Goal: Task Accomplishment & Management: Complete application form

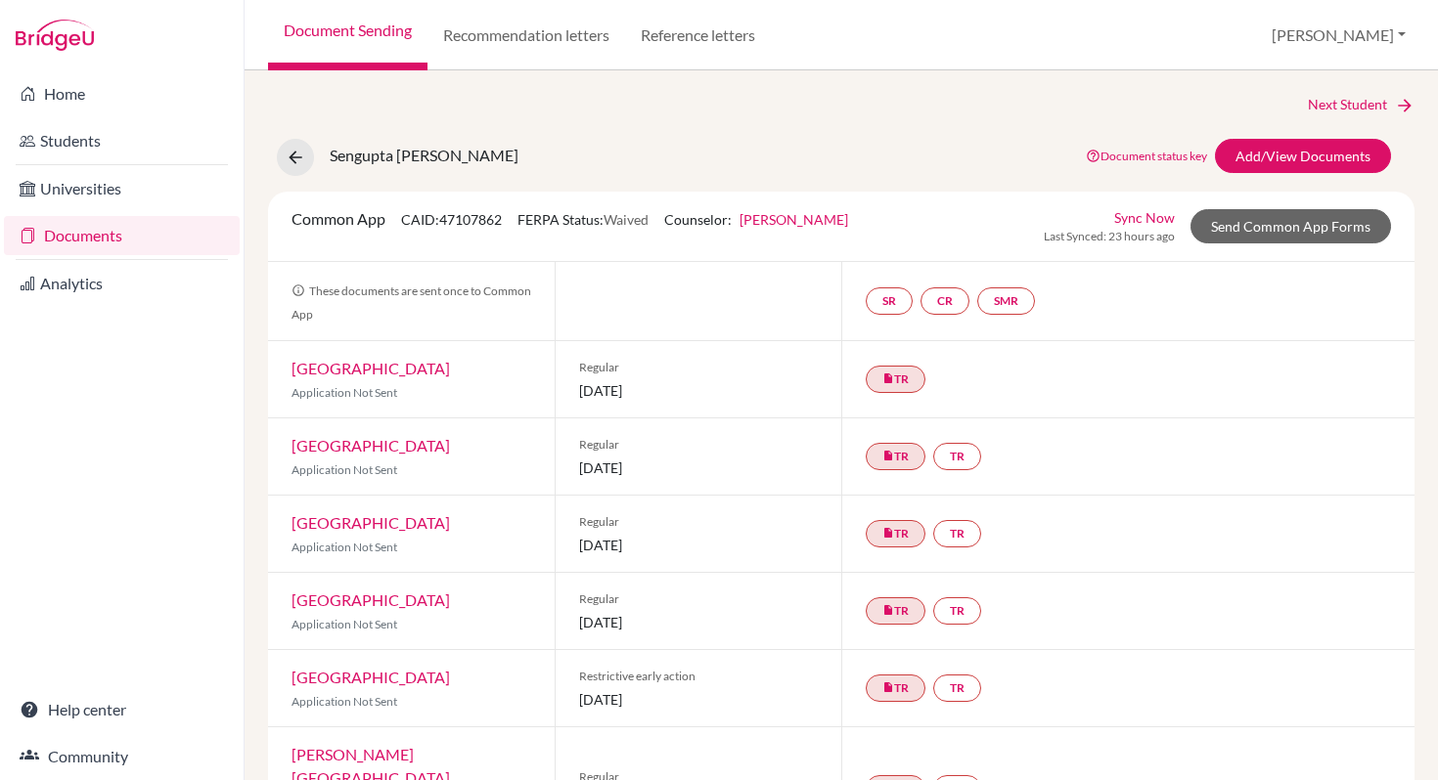
click at [128, 235] on link "Documents" at bounding box center [122, 235] width 236 height 39
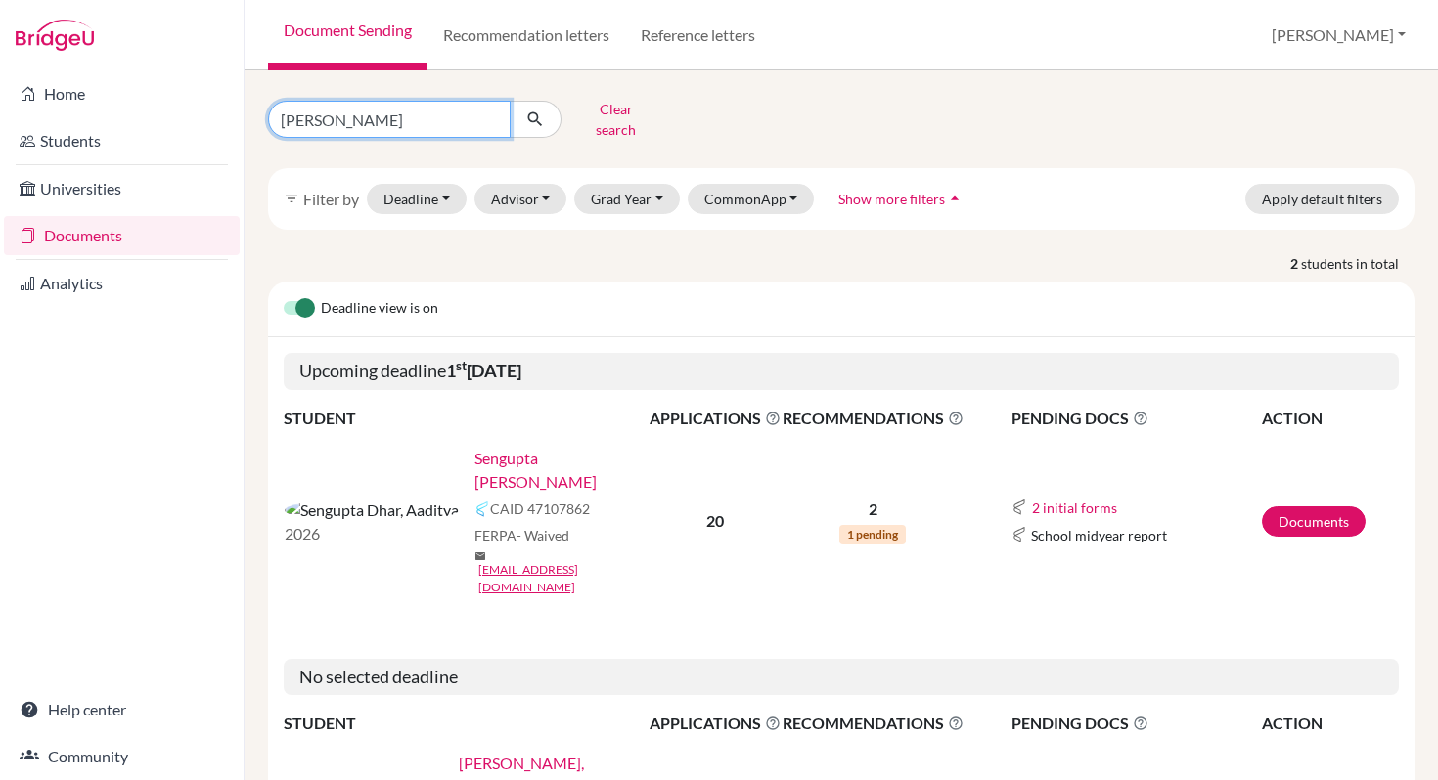
drag, startPoint x: 403, startPoint y: 120, endPoint x: 267, endPoint y: 111, distance: 136.2
click at [267, 111] on div "Aaditya Clear search" at bounding box center [449, 119] width 392 height 51
type input "Ziya"
click at [526, 115] on icon "submit" at bounding box center [535, 120] width 20 height 20
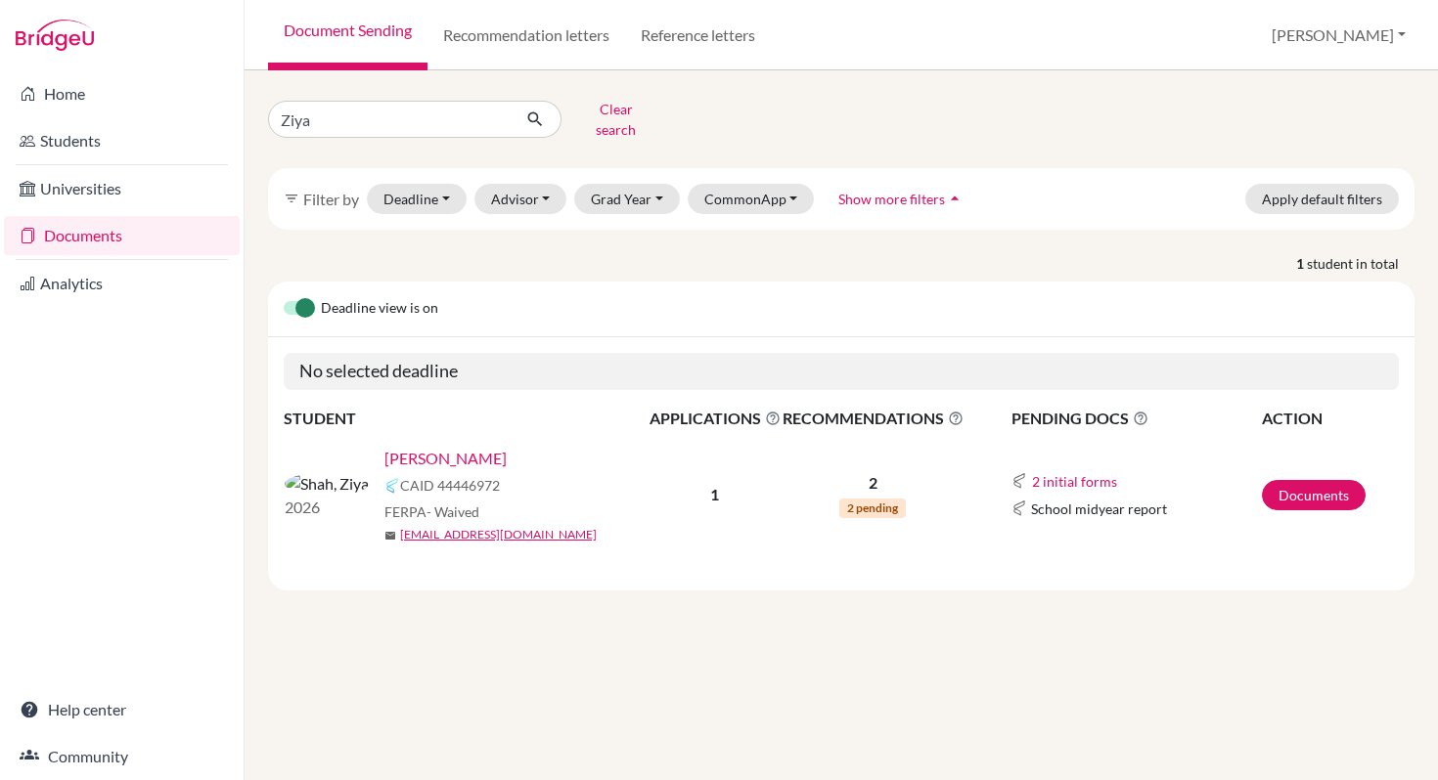
click at [386, 449] on link "[PERSON_NAME]" at bounding box center [445, 458] width 122 height 23
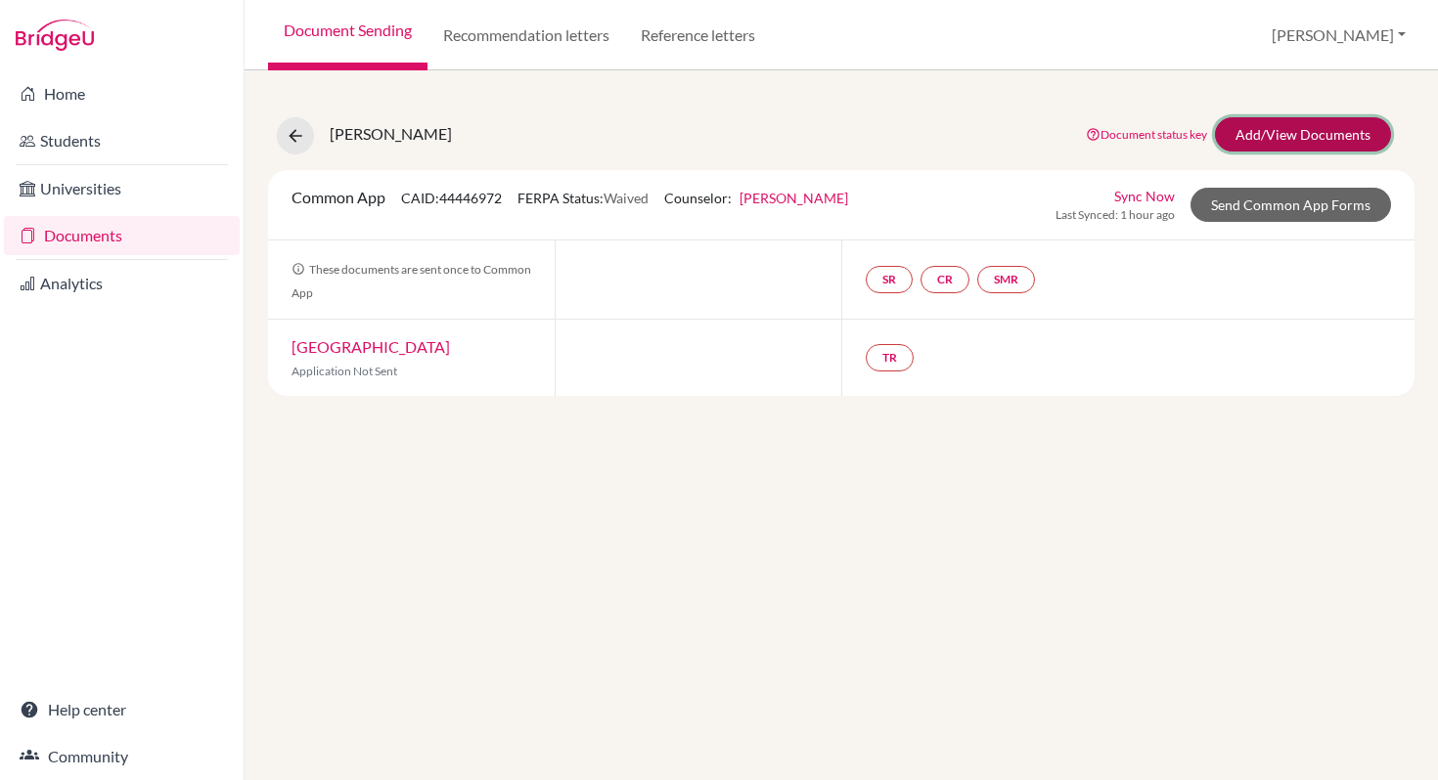
click at [1248, 144] on link "Add/View Documents" at bounding box center [1303, 134] width 176 height 34
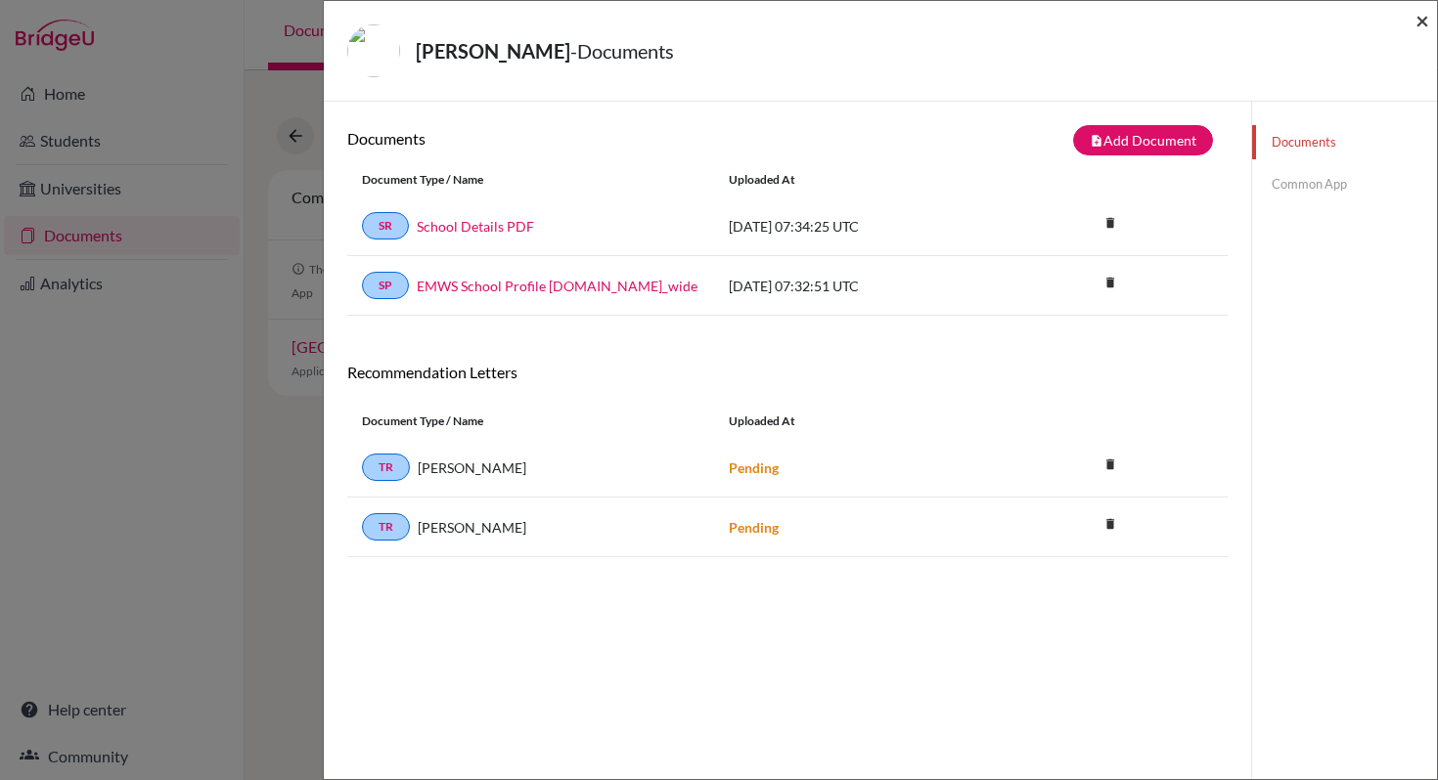
click at [1425, 26] on span "×" at bounding box center [1422, 20] width 14 height 28
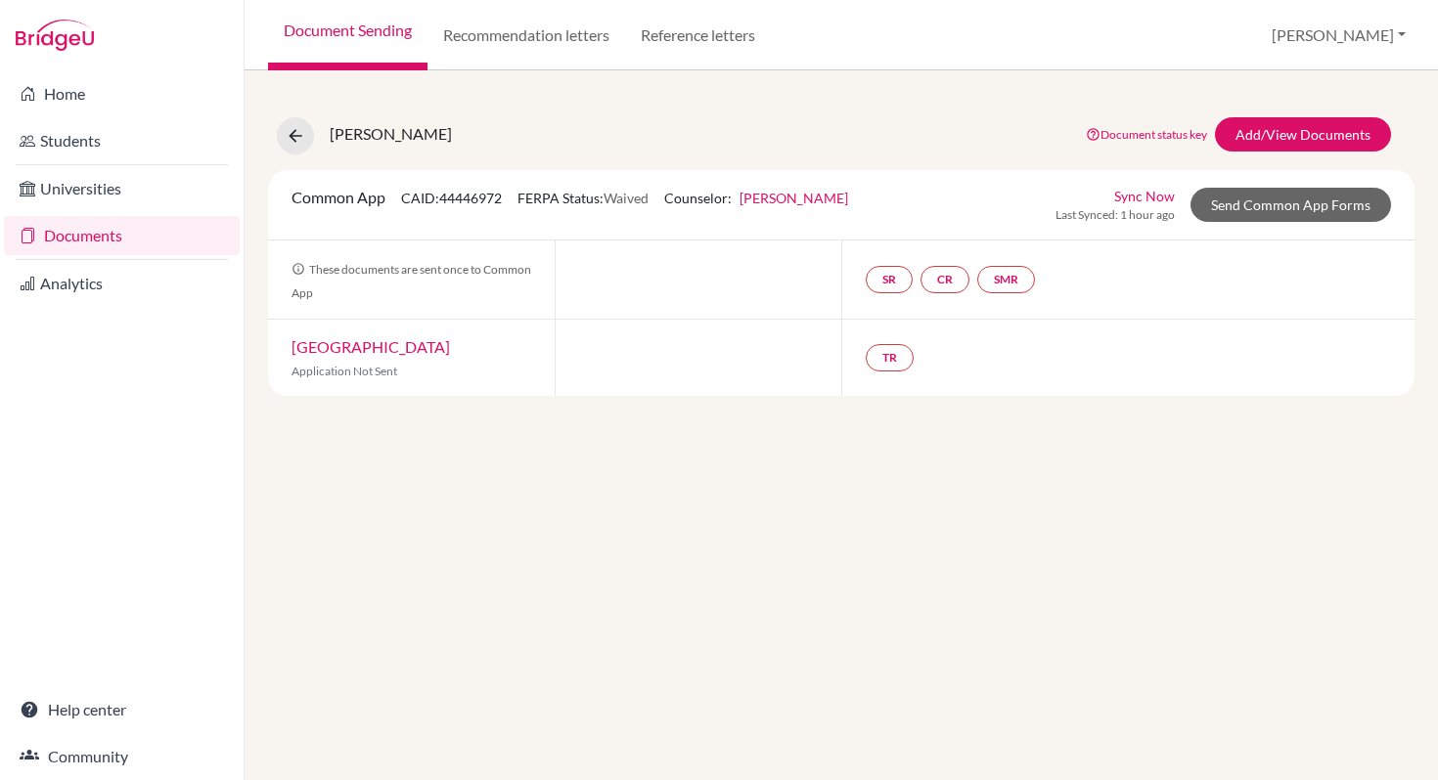
click at [155, 238] on link "Documents" at bounding box center [122, 235] width 236 height 39
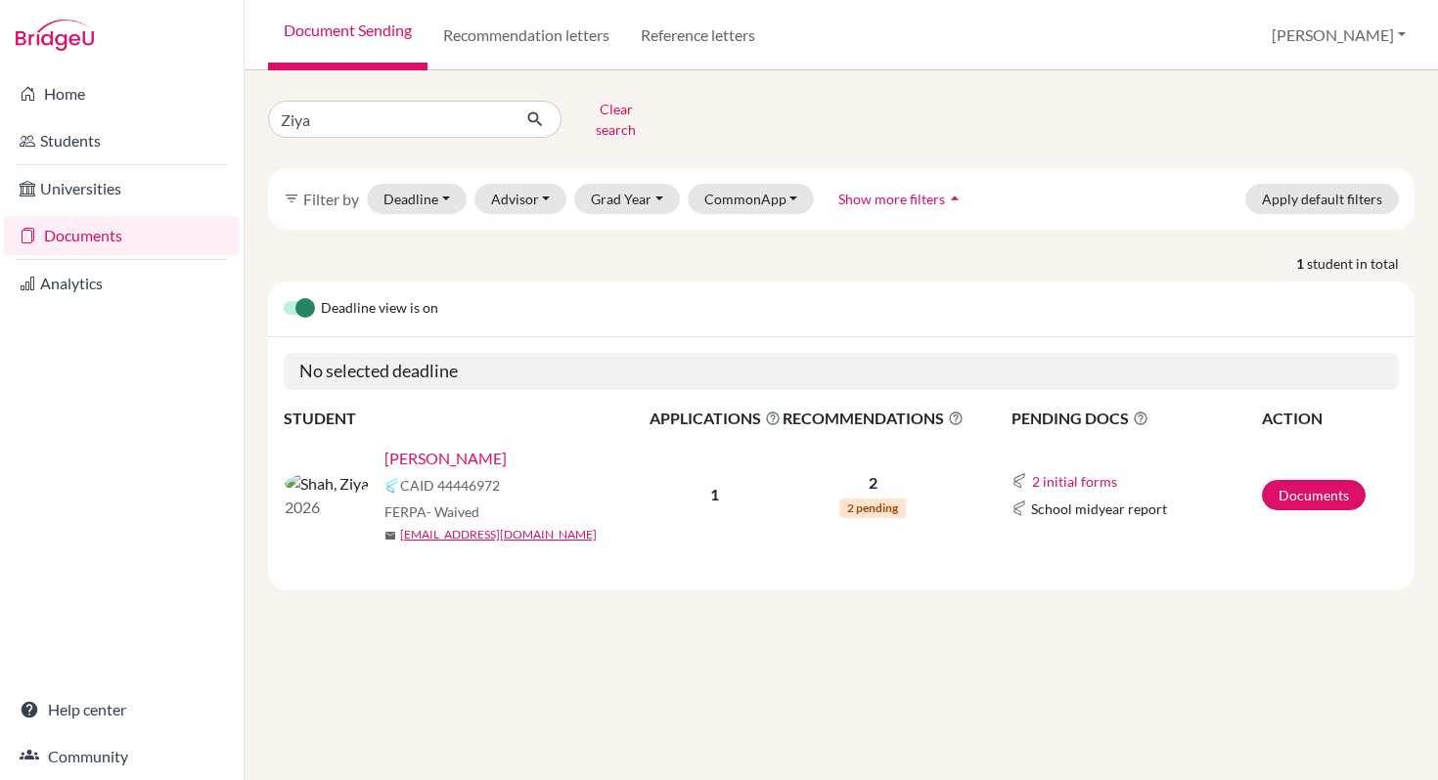
click at [313, 115] on input "Ziya" at bounding box center [389, 119] width 243 height 37
type input "Zara"
click at [541, 125] on button "submit" at bounding box center [535, 119] width 52 height 37
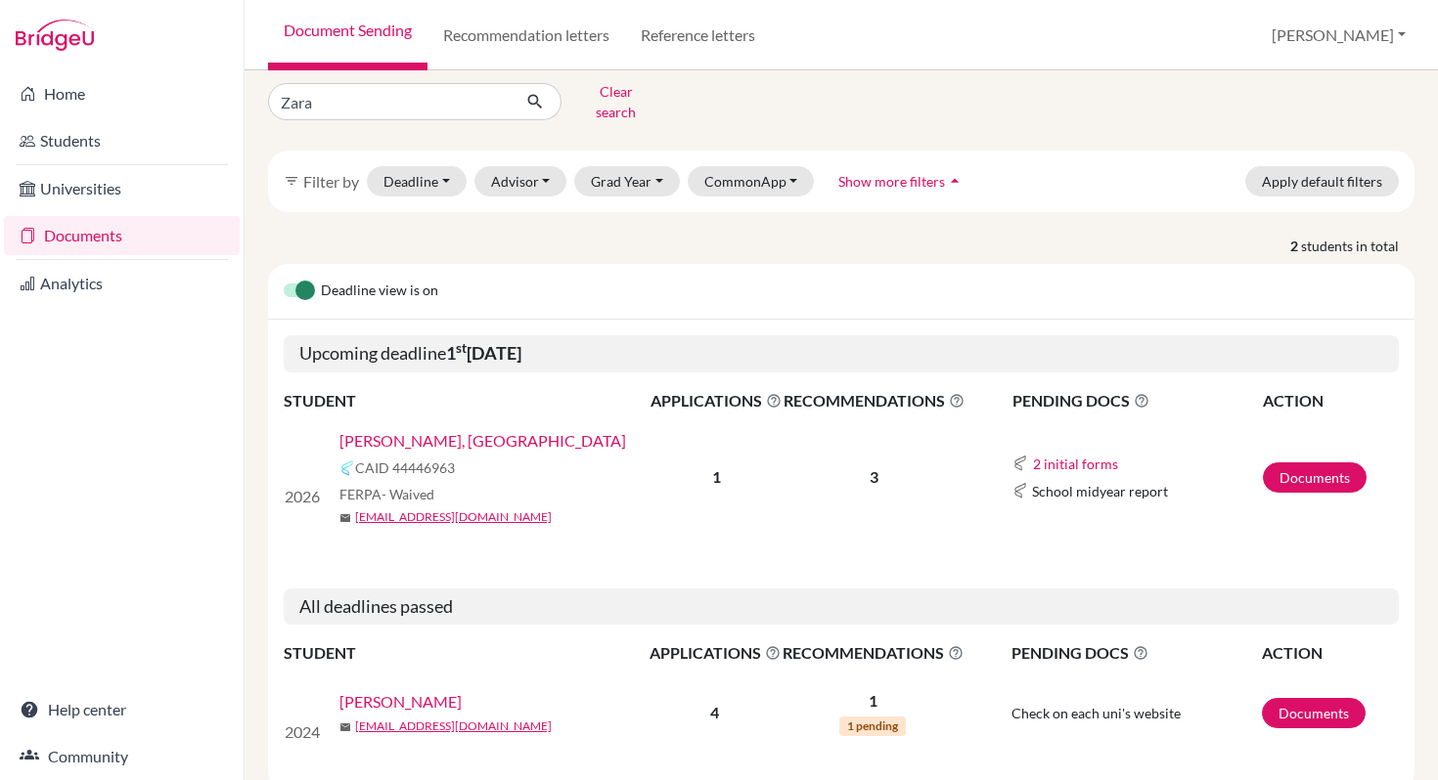
scroll to position [62, 0]
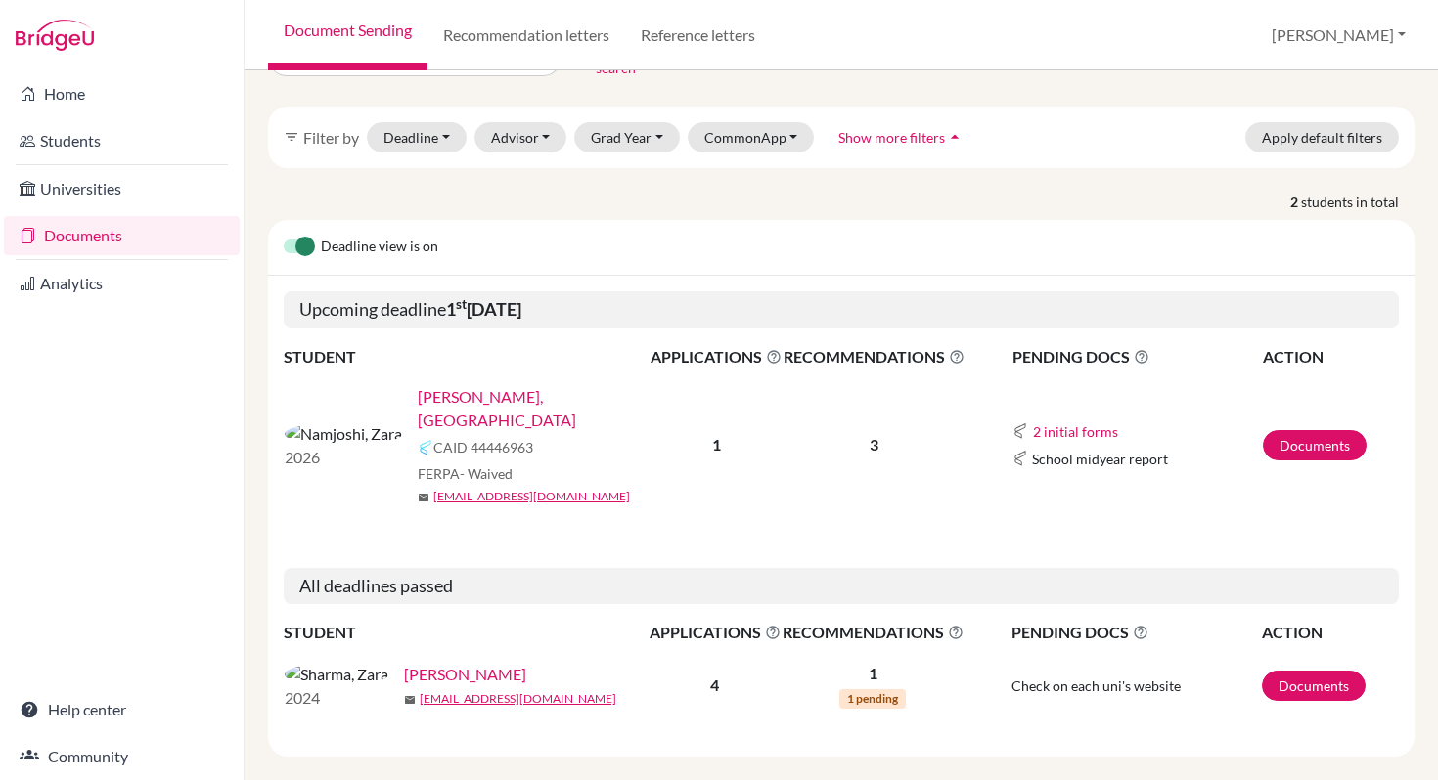
click at [418, 385] on link "[PERSON_NAME], [GEOGRAPHIC_DATA]" at bounding box center [540, 408] width 245 height 47
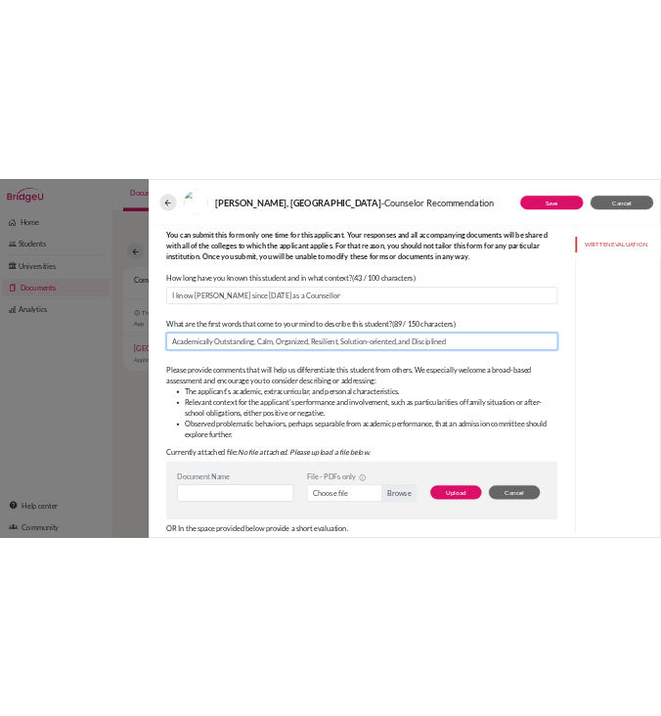
scroll to position [308, 0]
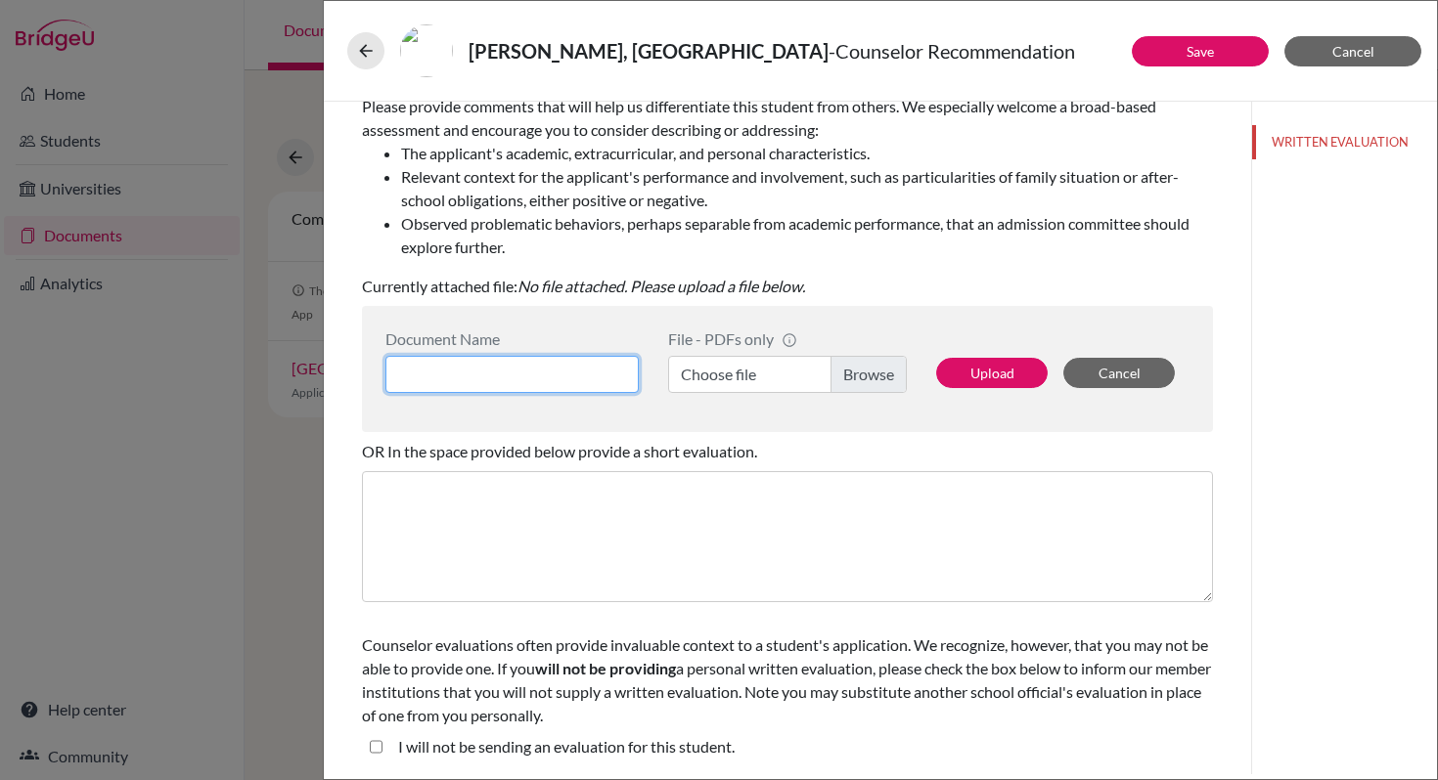
click at [557, 372] on input at bounding box center [511, 374] width 253 height 37
type input "Letter of Recommendation_Zara"
click at [746, 380] on label "Choose file" at bounding box center [787, 374] width 239 height 37
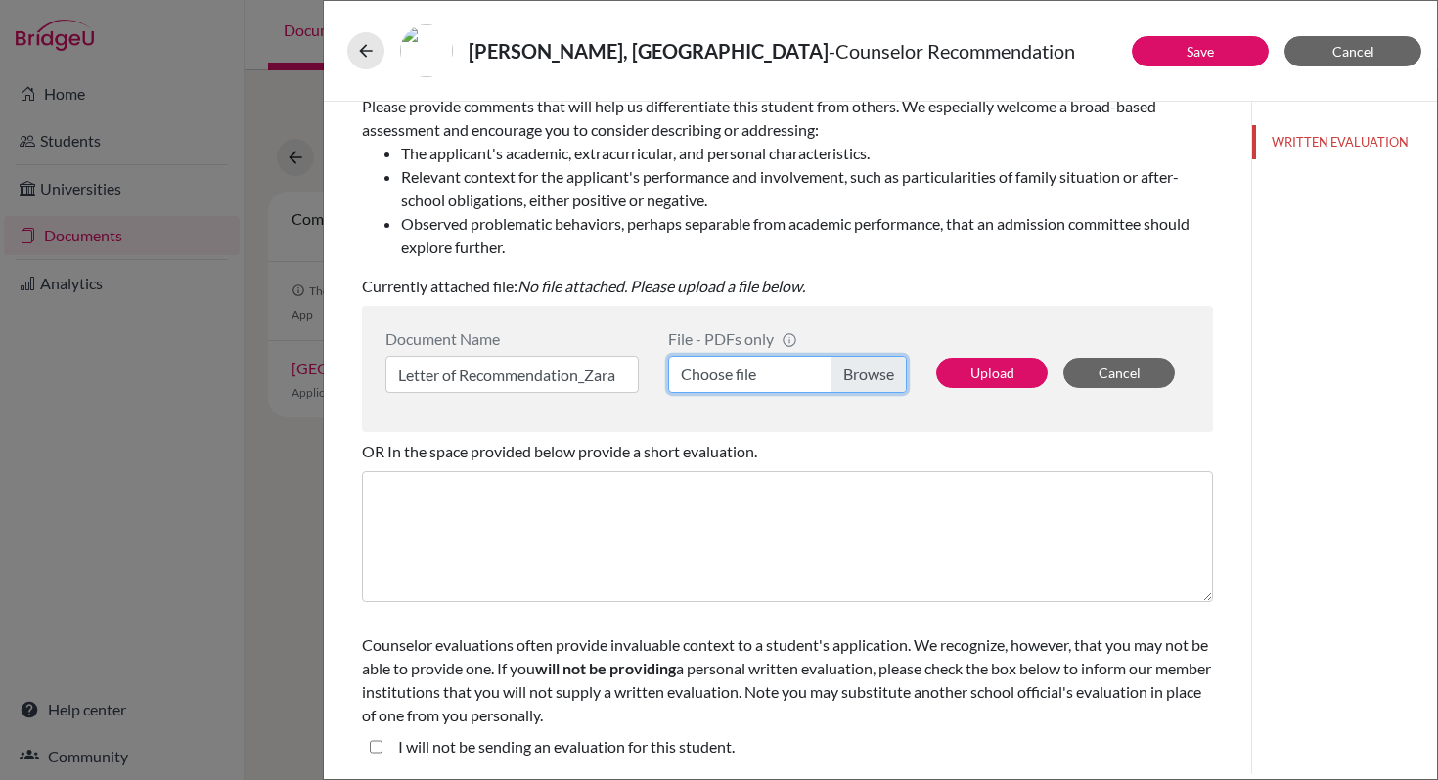
click at [746, 380] on input "Choose file" at bounding box center [787, 374] width 239 height 37
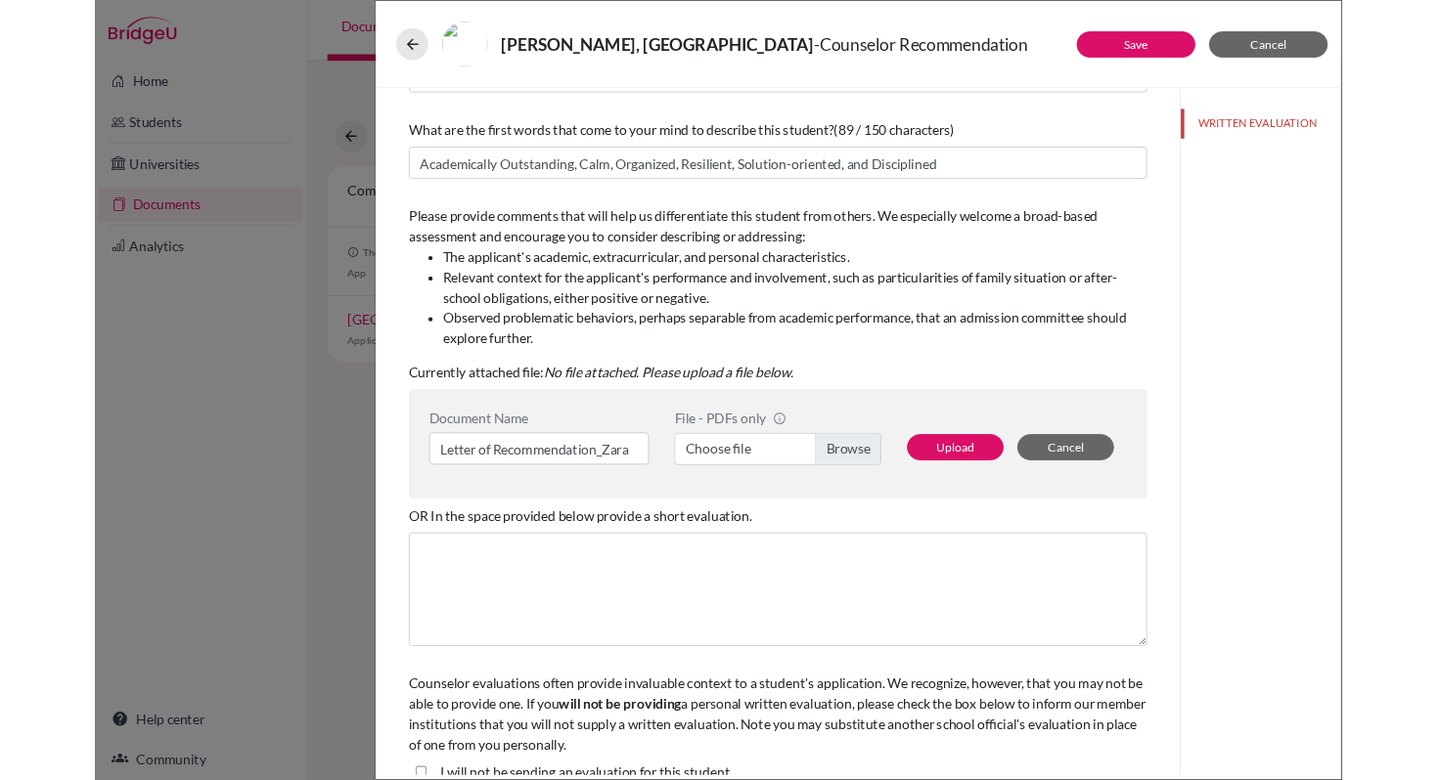
scroll to position [142, 0]
